Goal: Navigation & Orientation: Find specific page/section

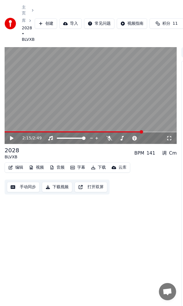
scroll to position [1, 0]
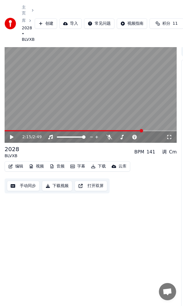
click at [13, 139] on icon at bounding box center [11, 137] width 3 height 4
click at [12, 139] on icon at bounding box center [11, 136] width 3 height 3
click at [13, 139] on icon at bounding box center [11, 137] width 3 height 4
click at [13, 139] on icon at bounding box center [15, 137] width 13 height 5
click at [13, 139] on icon at bounding box center [11, 137] width 3 height 4
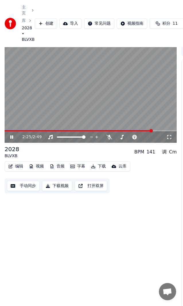
click at [13, 139] on icon at bounding box center [15, 137] width 13 height 5
click at [12, 139] on icon at bounding box center [11, 137] width 3 height 4
click at [13, 139] on icon at bounding box center [11, 136] width 3 height 3
click at [13, 139] on icon at bounding box center [11, 137] width 3 height 4
click at [13, 138] on icon at bounding box center [15, 137] width 13 height 5
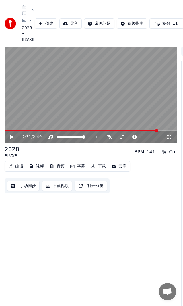
click at [15, 138] on icon at bounding box center [15, 137] width 13 height 5
click at [14, 139] on icon at bounding box center [15, 137] width 13 height 5
click at [10, 139] on icon at bounding box center [11, 137] width 3 height 4
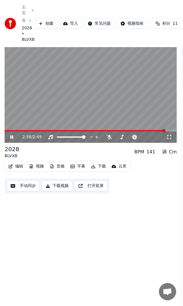
click at [10, 139] on icon at bounding box center [11, 136] width 3 height 3
click at [12, 139] on icon at bounding box center [11, 137] width 3 height 4
click at [11, 139] on icon at bounding box center [15, 137] width 13 height 5
click at [12, 139] on icon at bounding box center [11, 137] width 3 height 4
click at [14, 139] on icon at bounding box center [15, 137] width 13 height 5
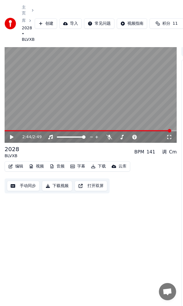
click at [14, 139] on icon at bounding box center [15, 137] width 13 height 5
